Goal: Transaction & Acquisition: Purchase product/service

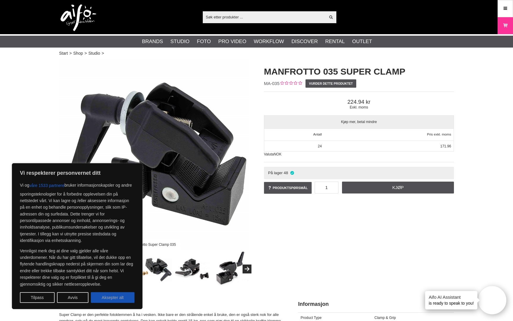
click at [116, 295] on button "Aksepter alt" at bounding box center [113, 297] width 44 height 11
checkbox input "true"
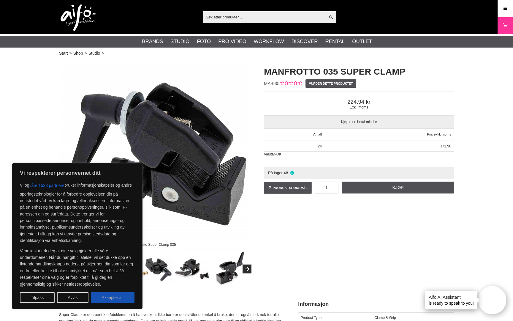
checkbox input "true"
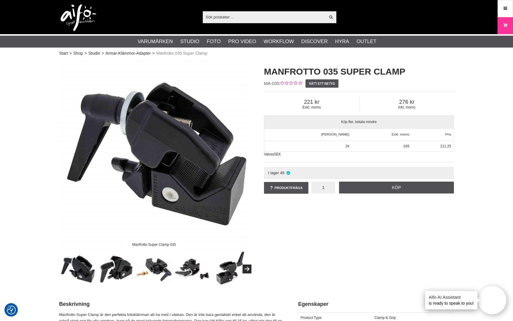
drag, startPoint x: 332, startPoint y: 189, endPoint x: 311, endPoint y: 190, distance: 21.1
click at [311, 190] on div "Produktfråga 1 Köp Vad vill du veta om Manfrotto 035 Super Clamp? Ditt namn * D…" at bounding box center [359, 188] width 190 height 17
drag, startPoint x: 320, startPoint y: 190, endPoint x: 329, endPoint y: 190, distance: 8.6
click at [328, 190] on input "1" at bounding box center [323, 187] width 24 height 12
type input "4"
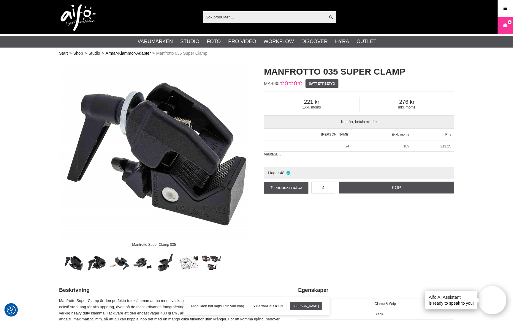
click at [113, 53] on link "Armar-Klämmor-Adapter" at bounding box center [128, 53] width 45 height 6
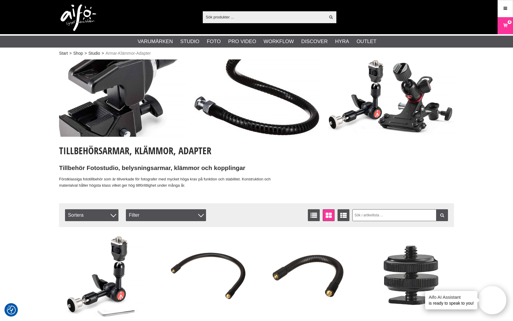
click at [227, 17] on input "text" at bounding box center [264, 16] width 123 height 9
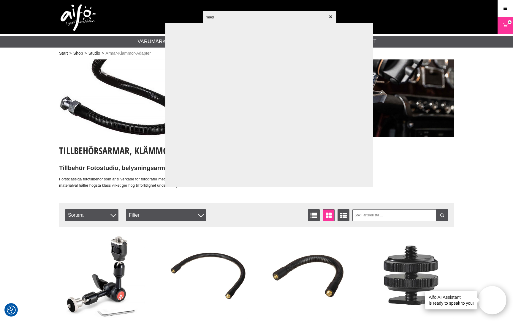
type input "magic"
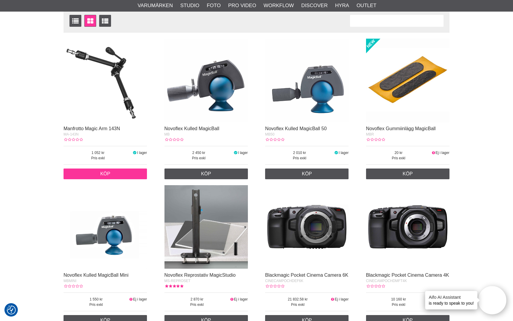
scroll to position [97, 0]
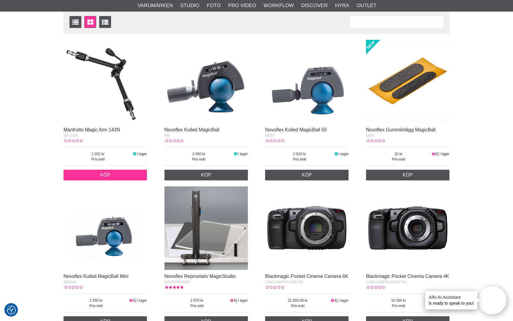
click at [105, 171] on link "Köp" at bounding box center [105, 175] width 83 height 11
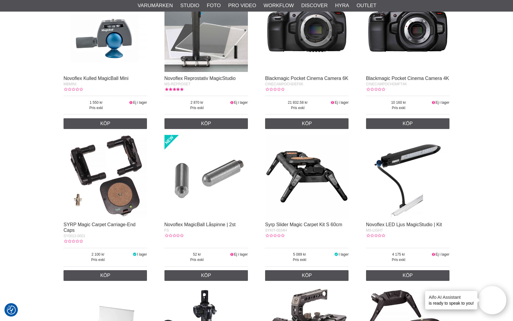
scroll to position [0, 0]
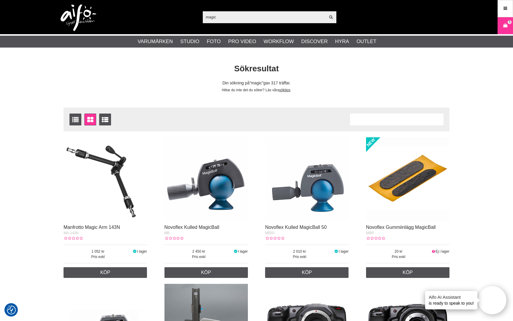
click at [221, 15] on input "magic" at bounding box center [264, 16] width 123 height 9
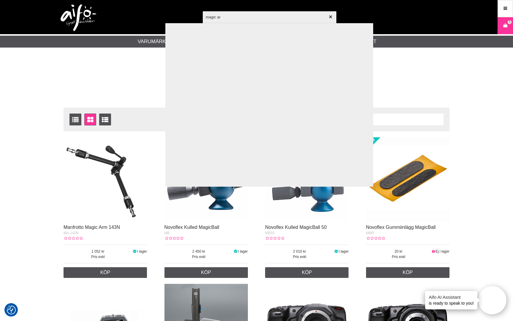
type input "magic arm"
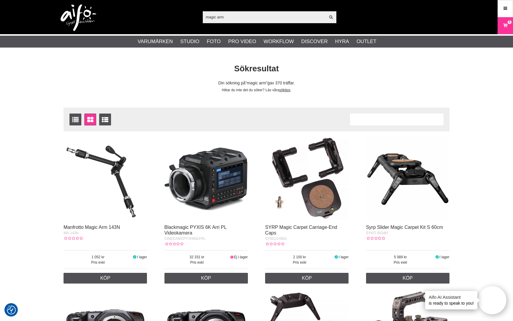
click at [119, 187] on img at bounding box center [105, 178] width 83 height 83
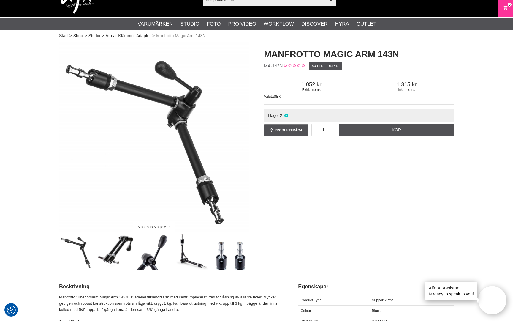
scroll to position [30, 0]
